Goal: Information Seeking & Learning: Learn about a topic

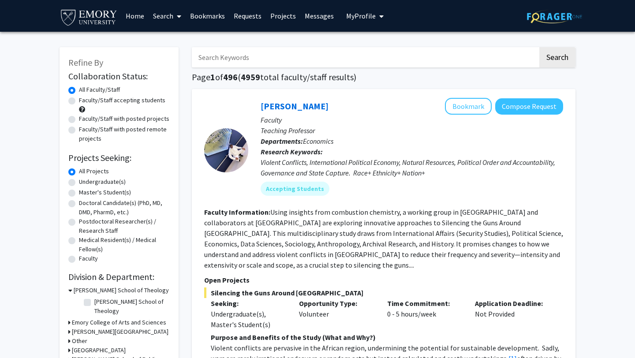
click at [123, 100] on label "Faculty/Staff accepting students" at bounding box center [122, 100] width 86 height 9
click at [85, 100] on input "Faculty/Staff accepting students" at bounding box center [82, 99] width 6 height 6
radio input "true"
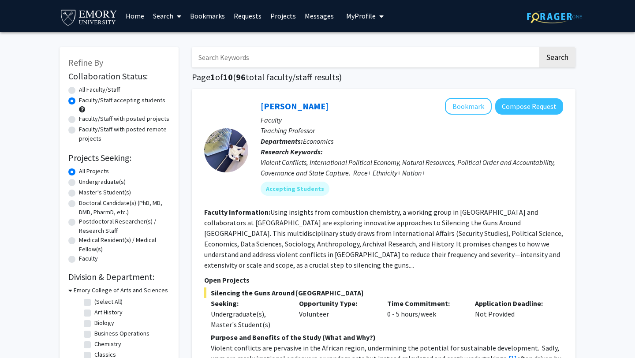
click at [97, 182] on label "Undergraduate(s)" at bounding box center [102, 181] width 47 height 9
click at [85, 182] on input "Undergraduate(s)" at bounding box center [82, 180] width 6 height 6
radio input "true"
click at [97, 87] on label "All Faculty/Staff" at bounding box center [99, 89] width 41 height 9
click at [85, 87] on input "All Faculty/Staff" at bounding box center [82, 88] width 6 height 6
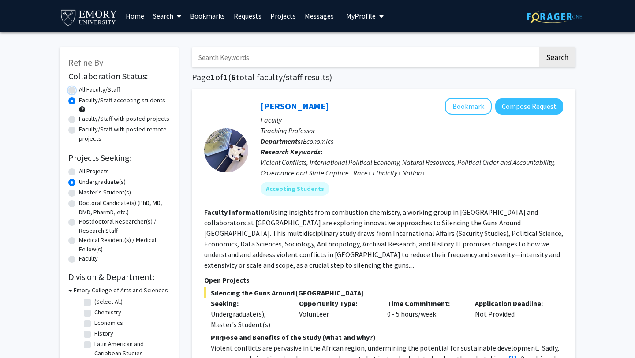
radio input "true"
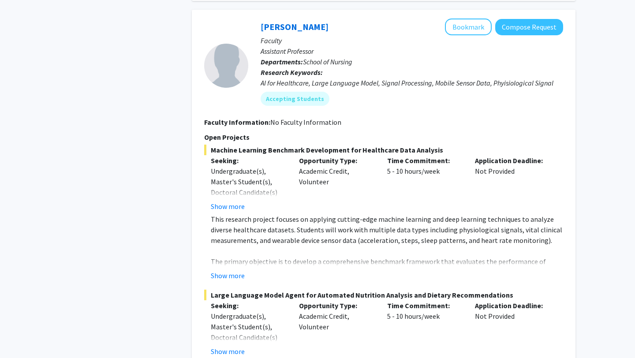
scroll to position [605, 0]
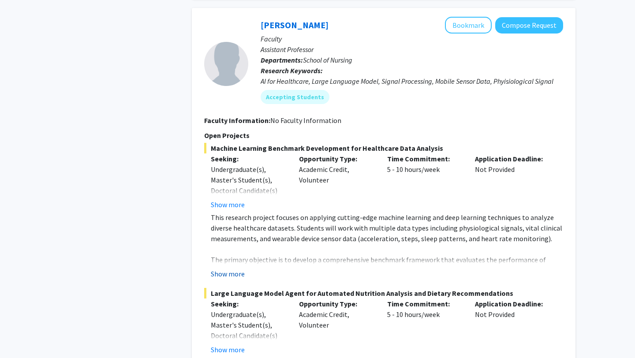
click at [234, 268] on button "Show more" at bounding box center [228, 273] width 34 height 11
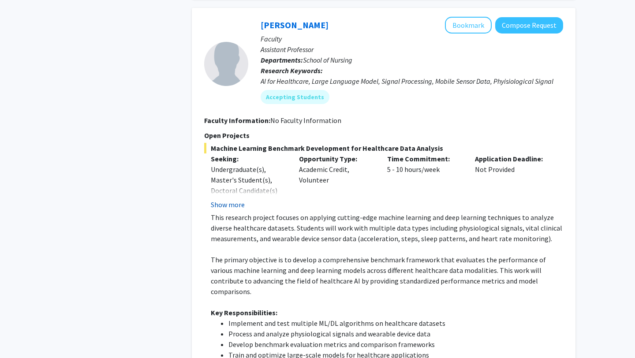
click at [232, 199] on button "Show more" at bounding box center [228, 204] width 34 height 11
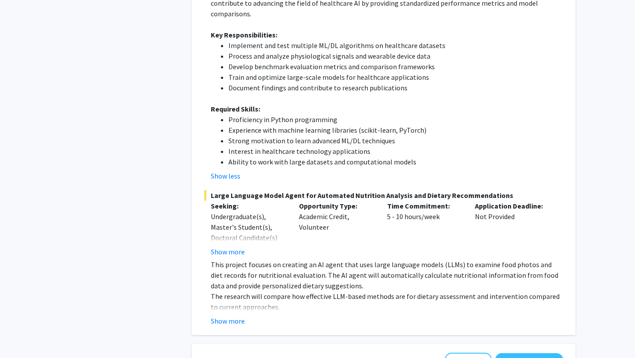
scroll to position [907, 0]
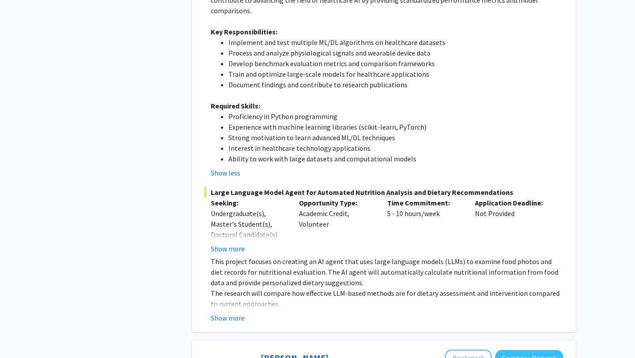
click at [226, 234] on div "Large Language Model Agent for Automated Nutrition Analysis and Dietary Recomme…" at bounding box center [383, 255] width 359 height 136
click at [226, 243] on button "Show more" at bounding box center [228, 248] width 34 height 11
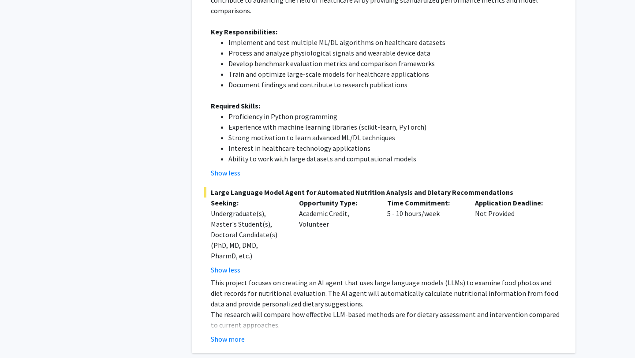
click at [227, 227] on div "Undergraduate(s), Master's Student(s), Doctoral Candidate(s) (PhD, MD, DMD, Pha…" at bounding box center [248, 234] width 75 height 53
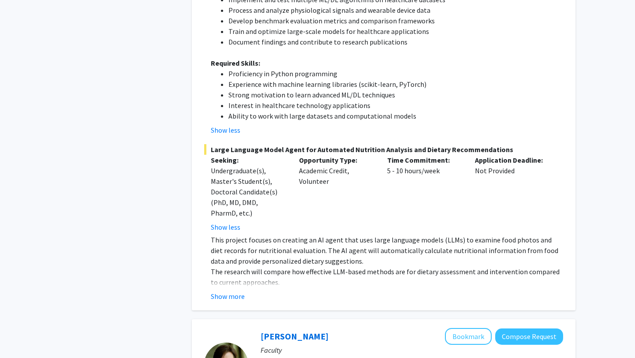
scroll to position [965, 0]
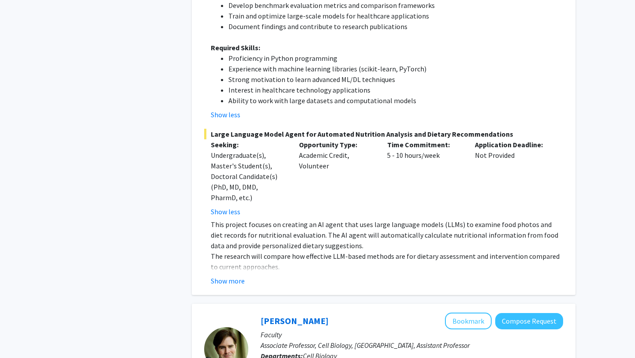
click at [224, 275] on button "Show more" at bounding box center [228, 280] width 34 height 11
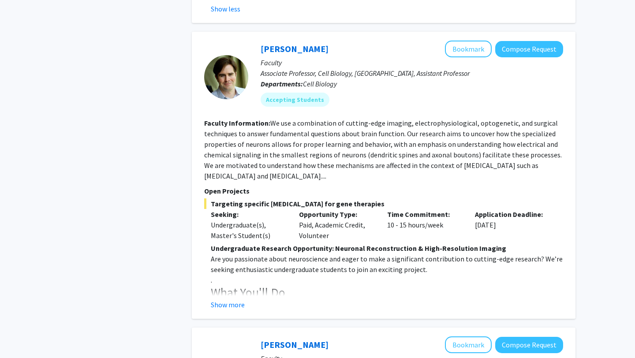
scroll to position [1346, 0]
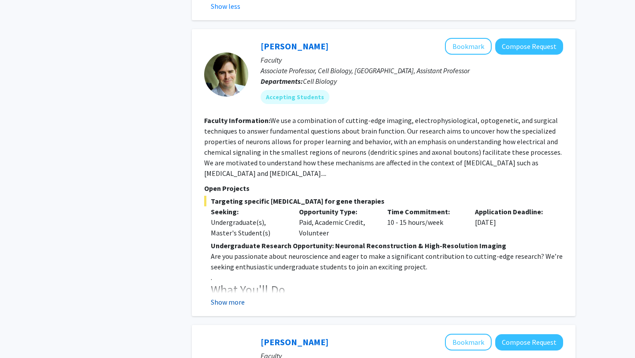
click at [220, 297] on button "Show more" at bounding box center [228, 302] width 34 height 11
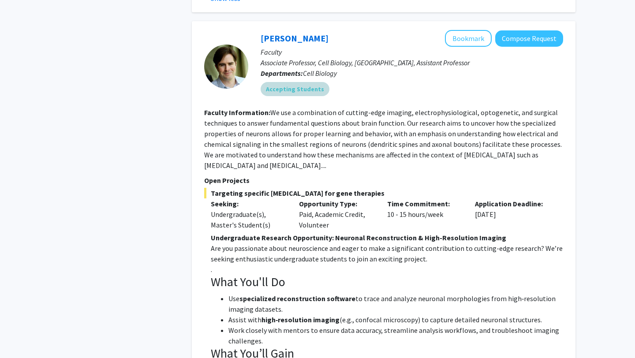
scroll to position [1354, 0]
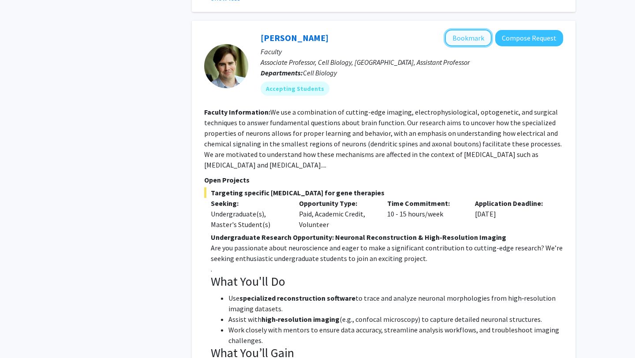
click at [465, 30] on button "Bookmark" at bounding box center [468, 38] width 47 height 17
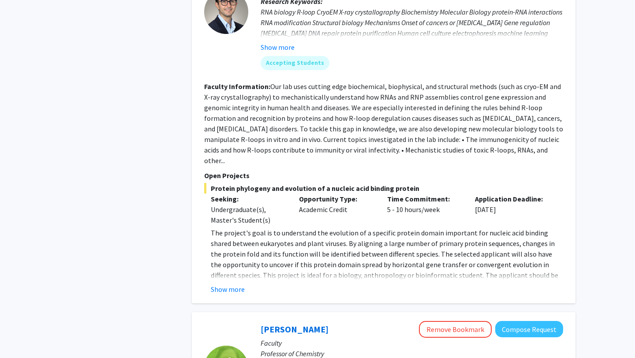
scroll to position [1915, 0]
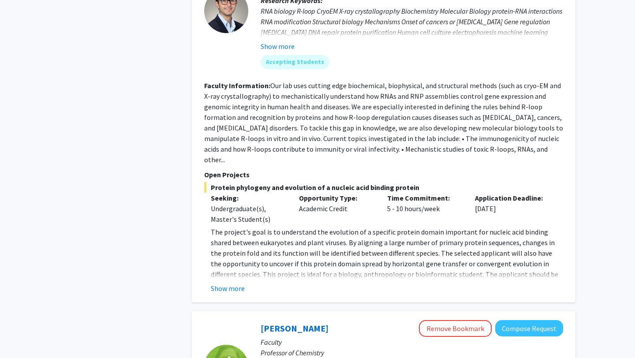
click at [218, 283] on button "Show more" at bounding box center [228, 288] width 34 height 11
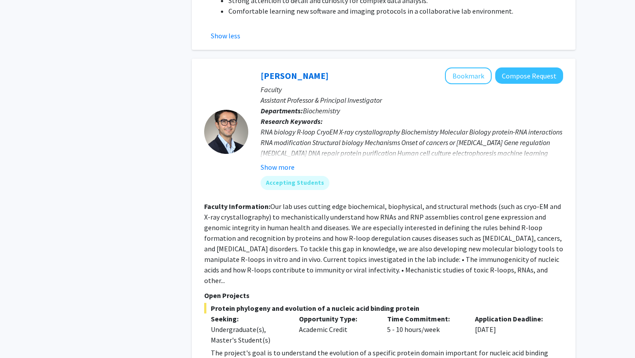
scroll to position [1786, 0]
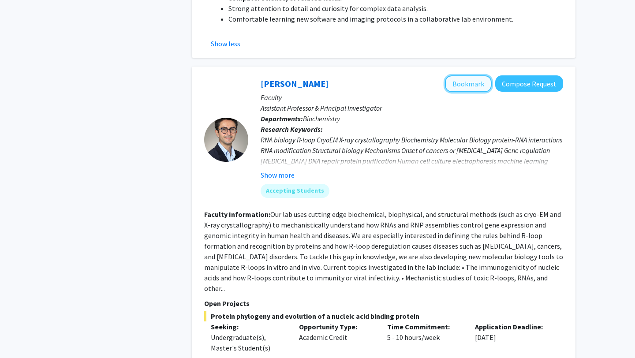
click at [463, 75] on button "Bookmark" at bounding box center [468, 83] width 47 height 17
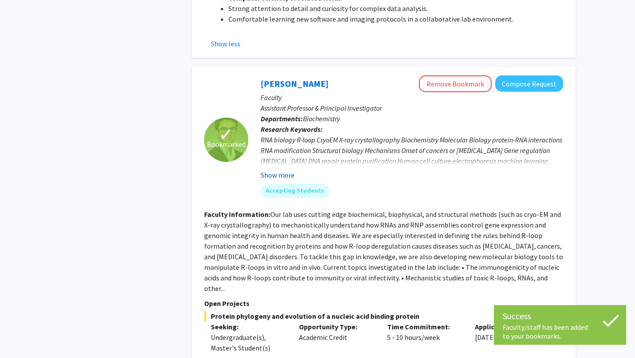
click at [283, 170] on button "Show more" at bounding box center [277, 175] width 34 height 11
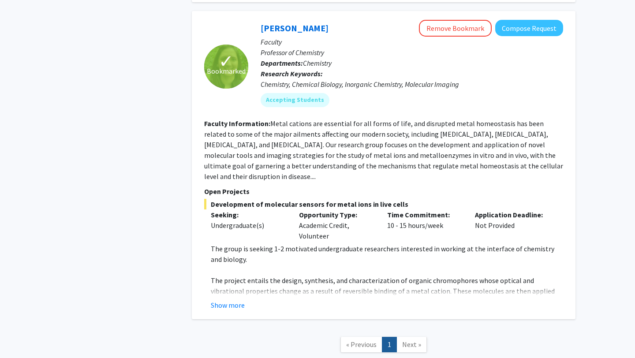
scroll to position [2252, 0]
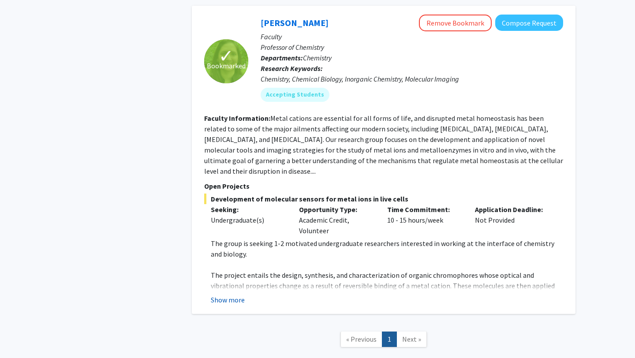
click at [225, 294] on button "Show more" at bounding box center [228, 299] width 34 height 11
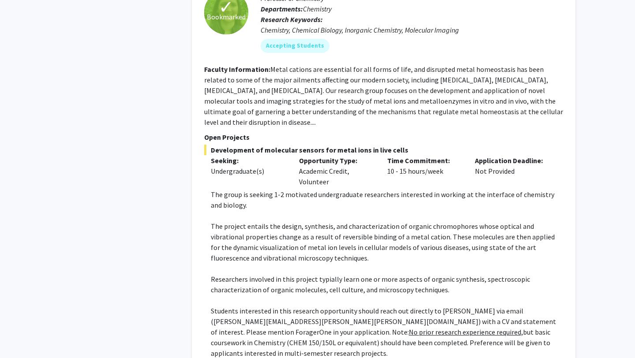
scroll to position [2343, 0]
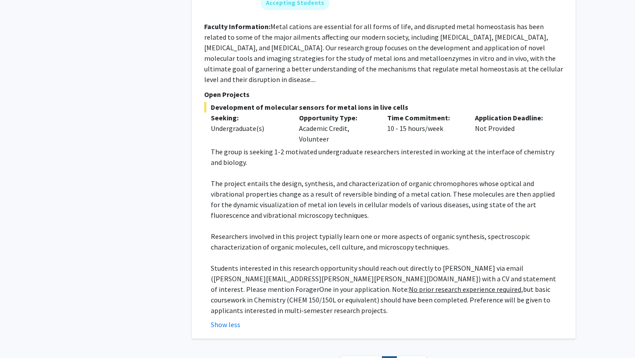
click at [408, 357] on span "Next »" at bounding box center [411, 363] width 19 height 9
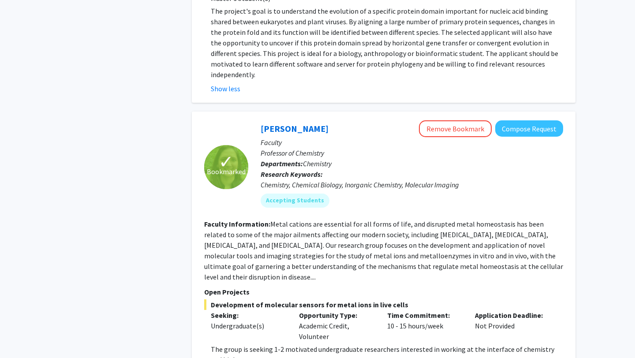
scroll to position [2141, 0]
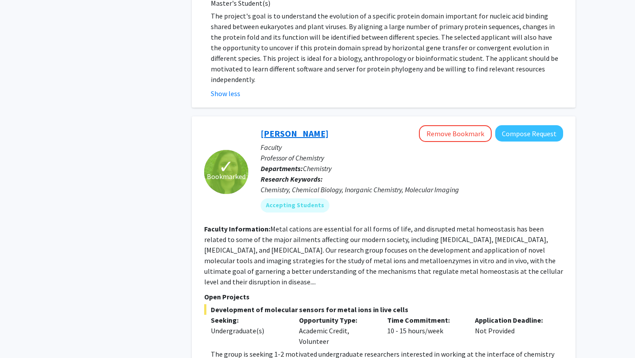
copy link "[PERSON_NAME]"
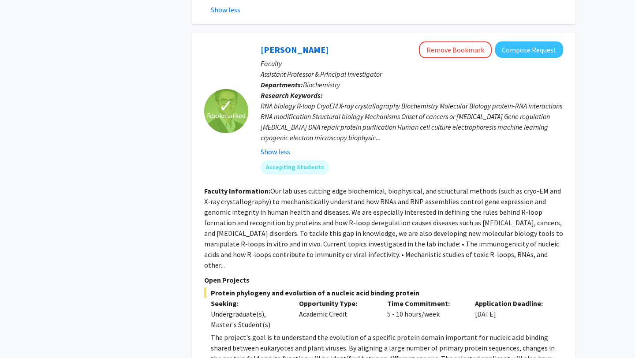
scroll to position [1820, 0]
copy link "[PERSON_NAME]"
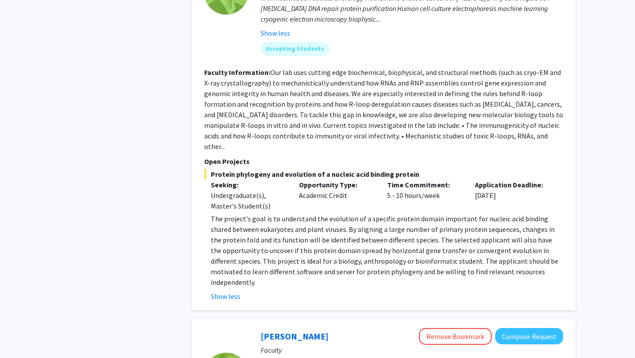
scroll to position [1941, 0]
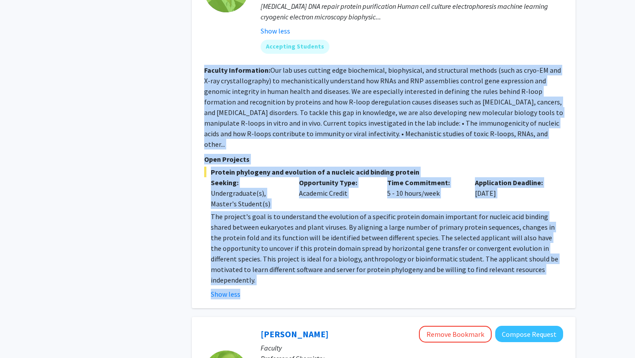
drag, startPoint x: 205, startPoint y: 48, endPoint x: 534, endPoint y: 251, distance: 386.2
click at [534, 251] on fg-search-faculty "✓ Bookmarked [PERSON_NAME] Remove Bookmark Compose Request Faculty Assistant Pr…" at bounding box center [383, 110] width 359 height 379
copy fg-search-faculty "Loremip Dolorsitame: Con adi elit seddoei temp incididuntu, laboreetdol, mag al…"
click at [550, 177] on div "Application Deadline: [DATE]" at bounding box center [512, 193] width 88 height 32
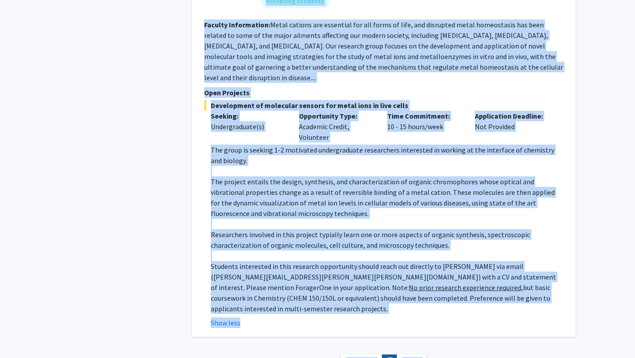
scroll to position [2358, 0]
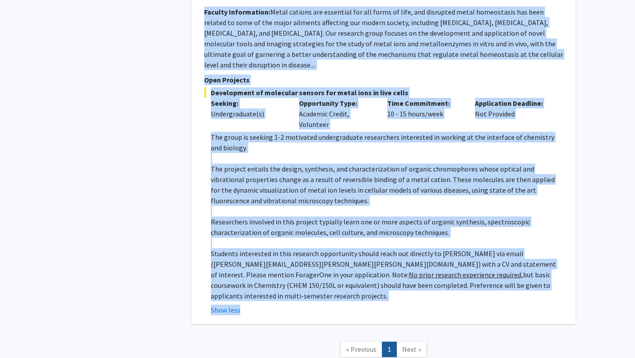
drag, startPoint x: 240, startPoint y: 106, endPoint x: 342, endPoint y: 246, distance: 173.1
copy div "✓ Loremipsum Dolorsi Ame-Conse Adipis Elitsedd Eiusmod Tempori Utlabor Etdolore…"
